Goal: Use online tool/utility

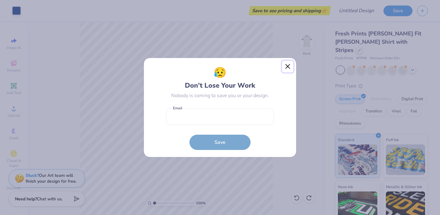
click at [287, 66] on button "Close" at bounding box center [288, 67] width 12 height 12
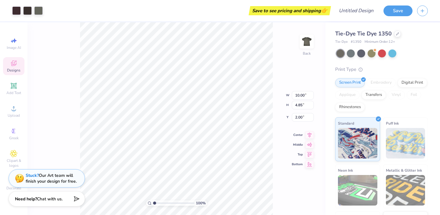
type input "2.01"
type input "3.00"
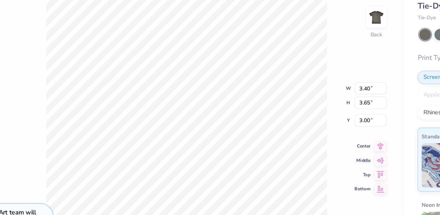
type input "5.84"
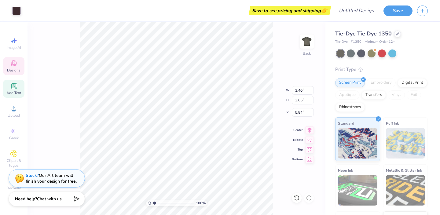
click at [13, 87] on icon at bounding box center [13, 85] width 5 height 5
type input "7.35"
type input "2.13"
type input "10.69"
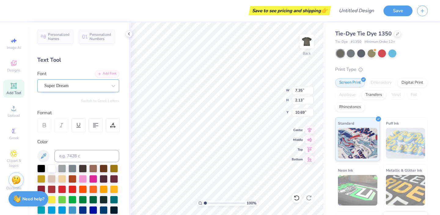
click at [56, 84] on div "Super Dream" at bounding box center [76, 85] width 64 height 9
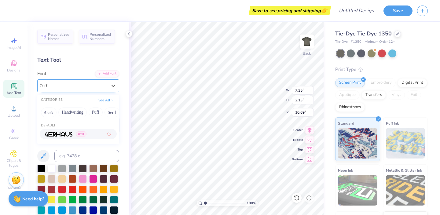
type input "r"
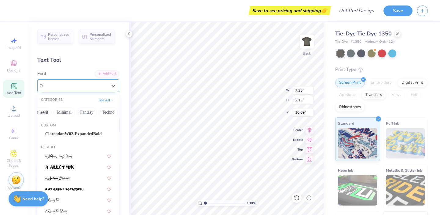
scroll to position [0, 180]
click at [108, 111] on button "Others" at bounding box center [109, 112] width 18 height 10
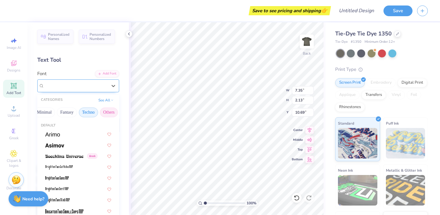
click at [91, 112] on button "Techno" at bounding box center [88, 112] width 19 height 10
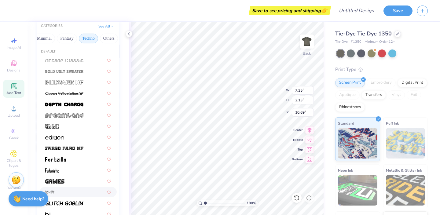
scroll to position [73, 0]
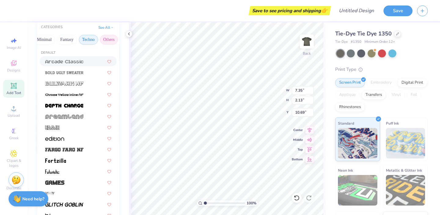
click at [104, 39] on button "Others" at bounding box center [109, 40] width 18 height 10
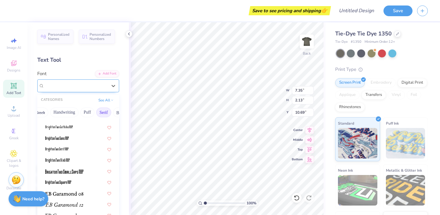
scroll to position [0, 0]
click at [100, 111] on button "Puff" at bounding box center [96, 112] width 14 height 10
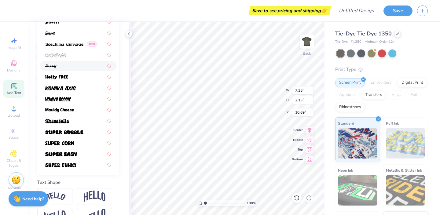
scroll to position [140, 0]
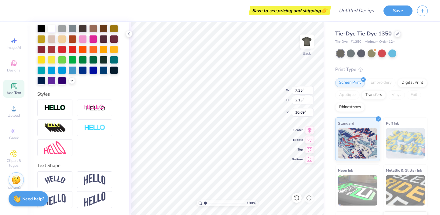
type textarea "TET"
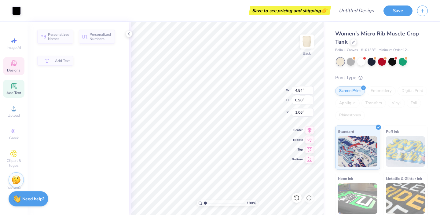
type input "0.90"
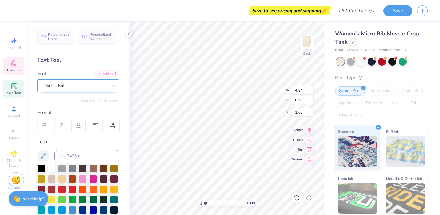
click at [88, 85] on div "Pocket Ball" at bounding box center [76, 85] width 64 height 9
